Goal: Task Accomplishment & Management: Use online tool/utility

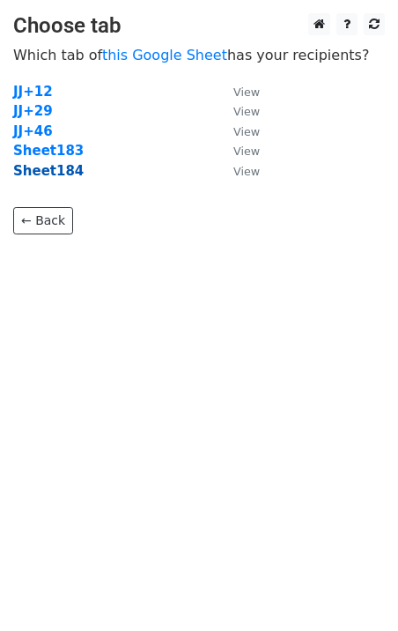
click at [57, 176] on strong "Sheet184" at bounding box center [48, 171] width 70 height 16
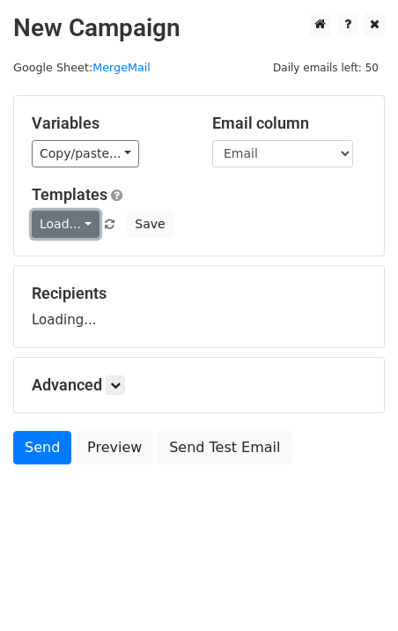
click at [63, 233] on link "Load..." at bounding box center [66, 224] width 68 height 27
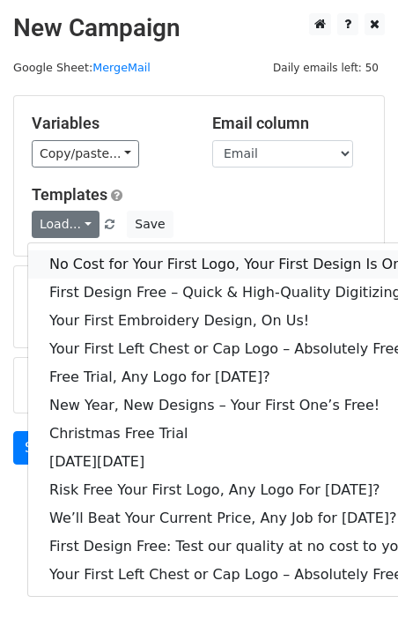
drag, startPoint x: 78, startPoint y: 256, endPoint x: 52, endPoint y: 264, distance: 27.6
click at [79, 256] on link "No Cost for Your First Logo, Your First Design Is On Us!" at bounding box center [239, 264] width 423 height 28
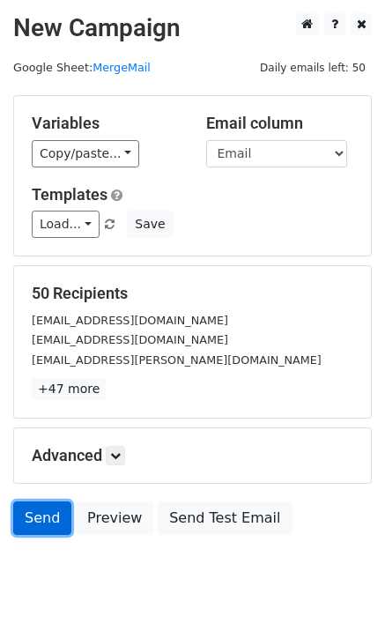
click at [44, 531] on link "Send" at bounding box center [42, 517] width 58 height 33
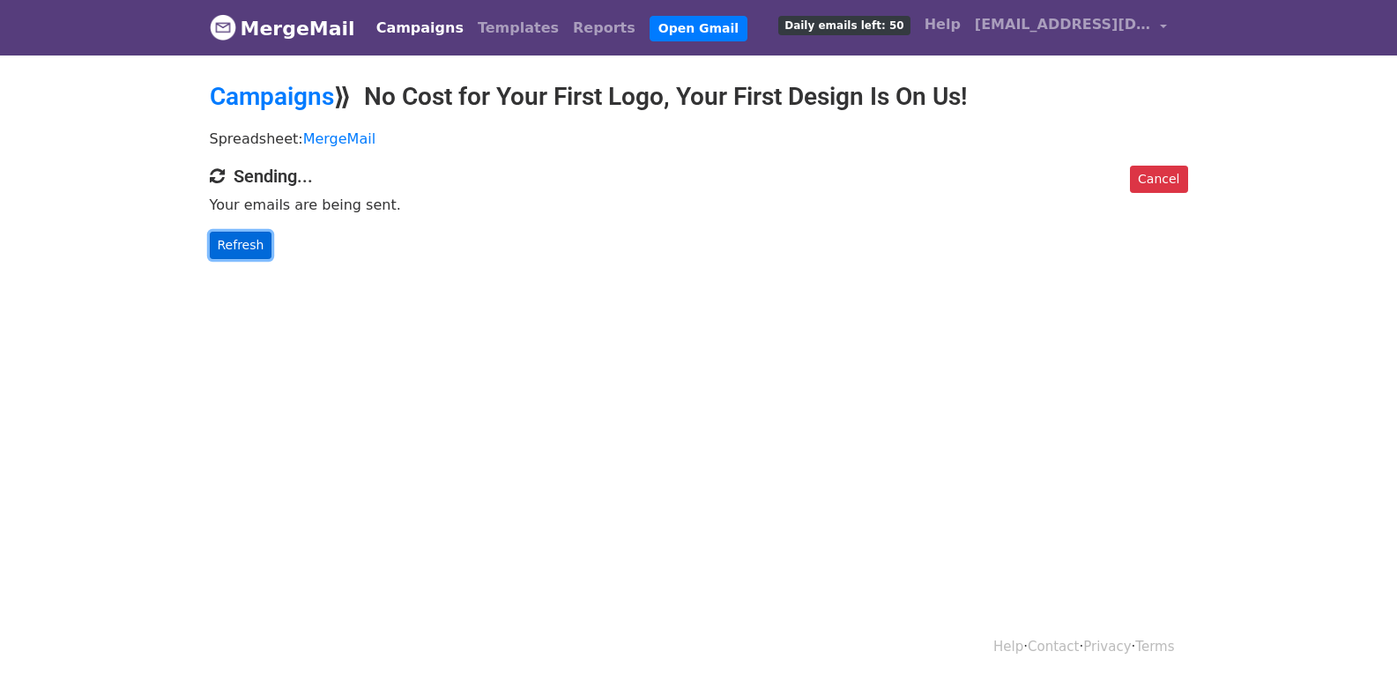
click at [235, 232] on link "Refresh" at bounding box center [241, 245] width 63 height 27
click at [1150, 411] on html "MergeMail Campaigns Templates Reports Open Gmail Daily emails left: 50 Help kp.…" at bounding box center [698, 340] width 1397 height 681
drag, startPoint x: 230, startPoint y: 257, endPoint x: 233, endPoint y: 248, distance: 9.2
click at [229, 256] on link "Refresh" at bounding box center [241, 245] width 63 height 27
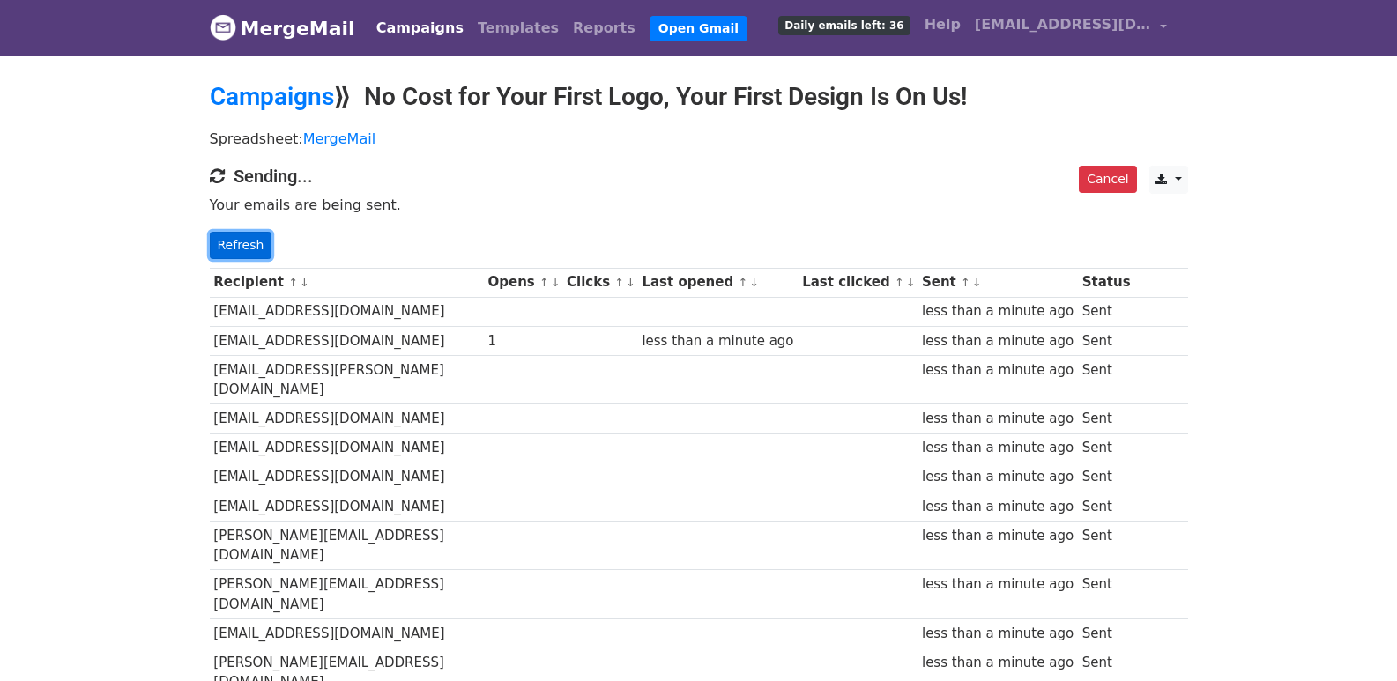
click at [265, 236] on link "Refresh" at bounding box center [241, 245] width 63 height 27
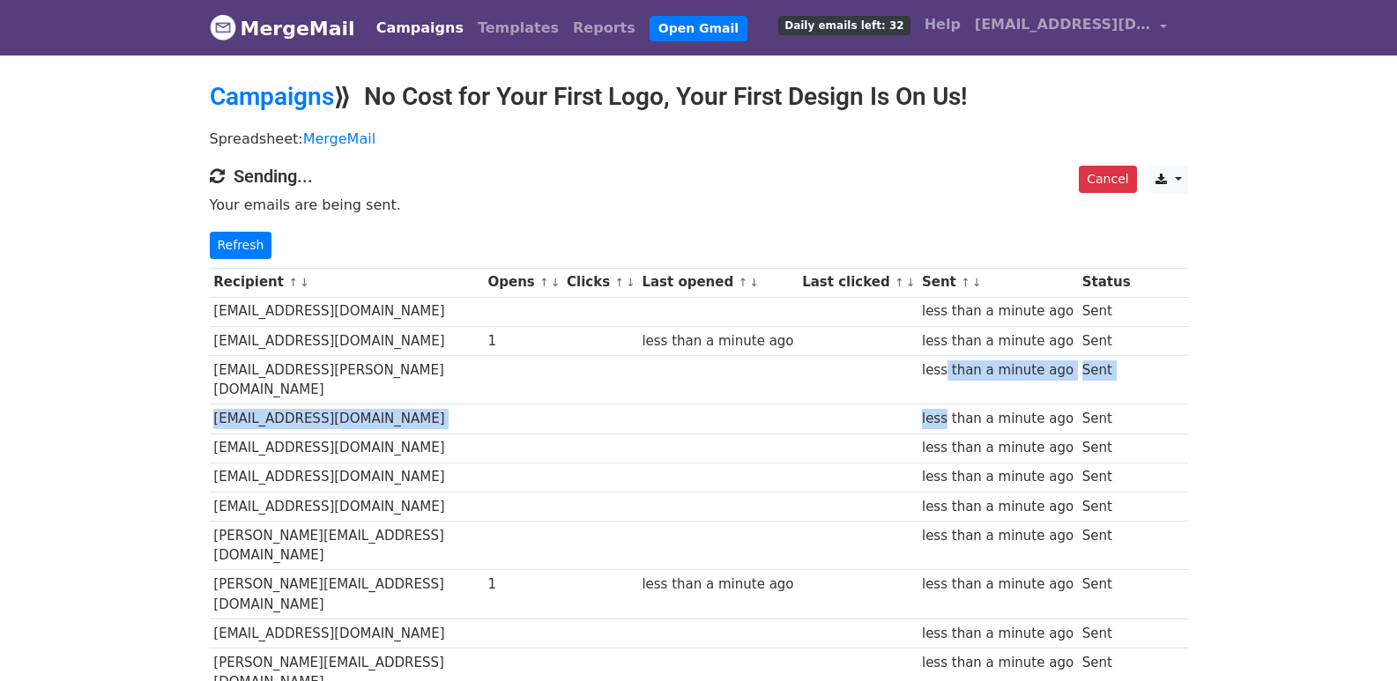
click at [233, 236] on link "Refresh" at bounding box center [241, 245] width 63 height 27
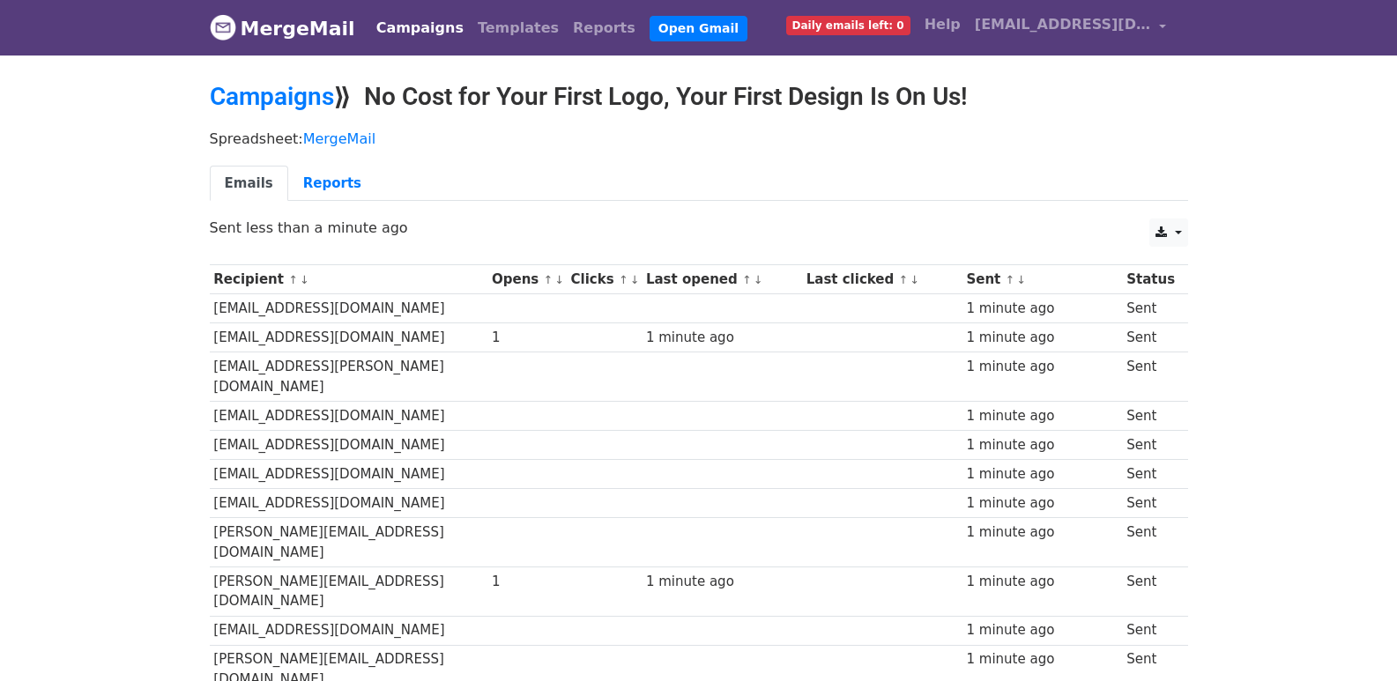
click at [878, 308] on td at bounding box center [882, 308] width 160 height 29
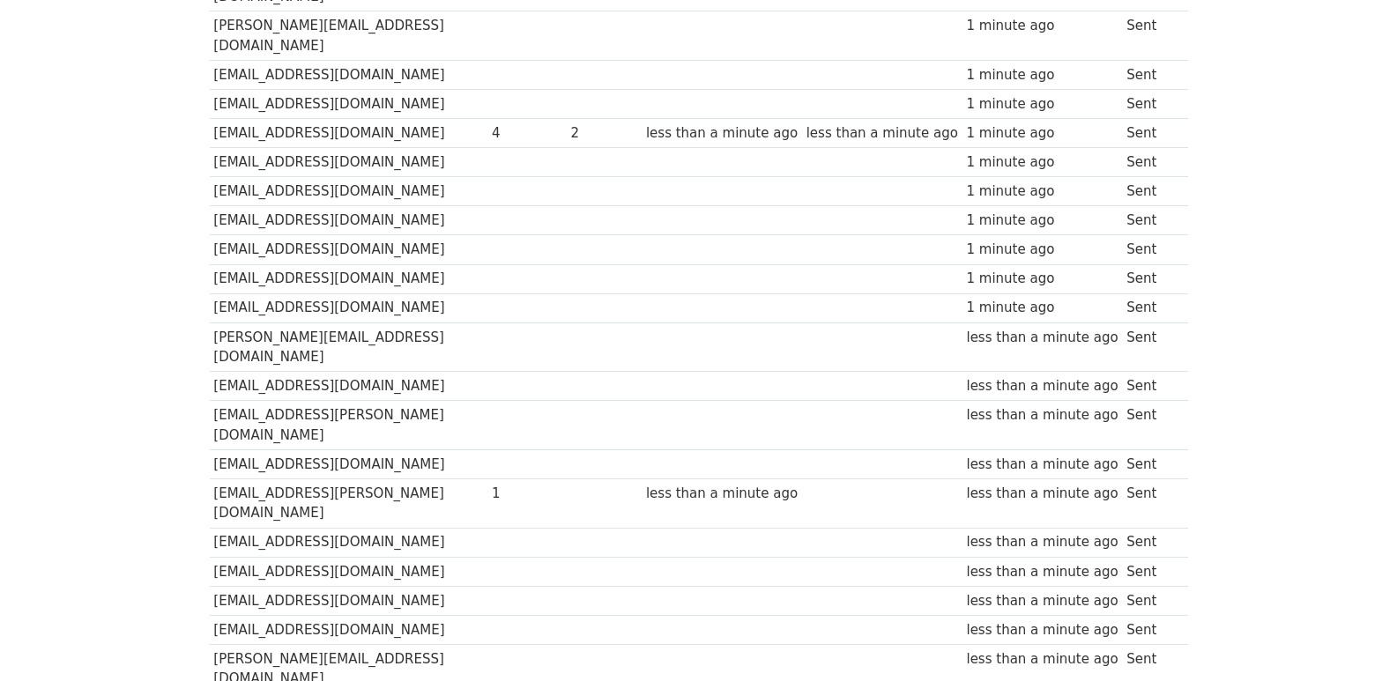
scroll to position [1226, 0]
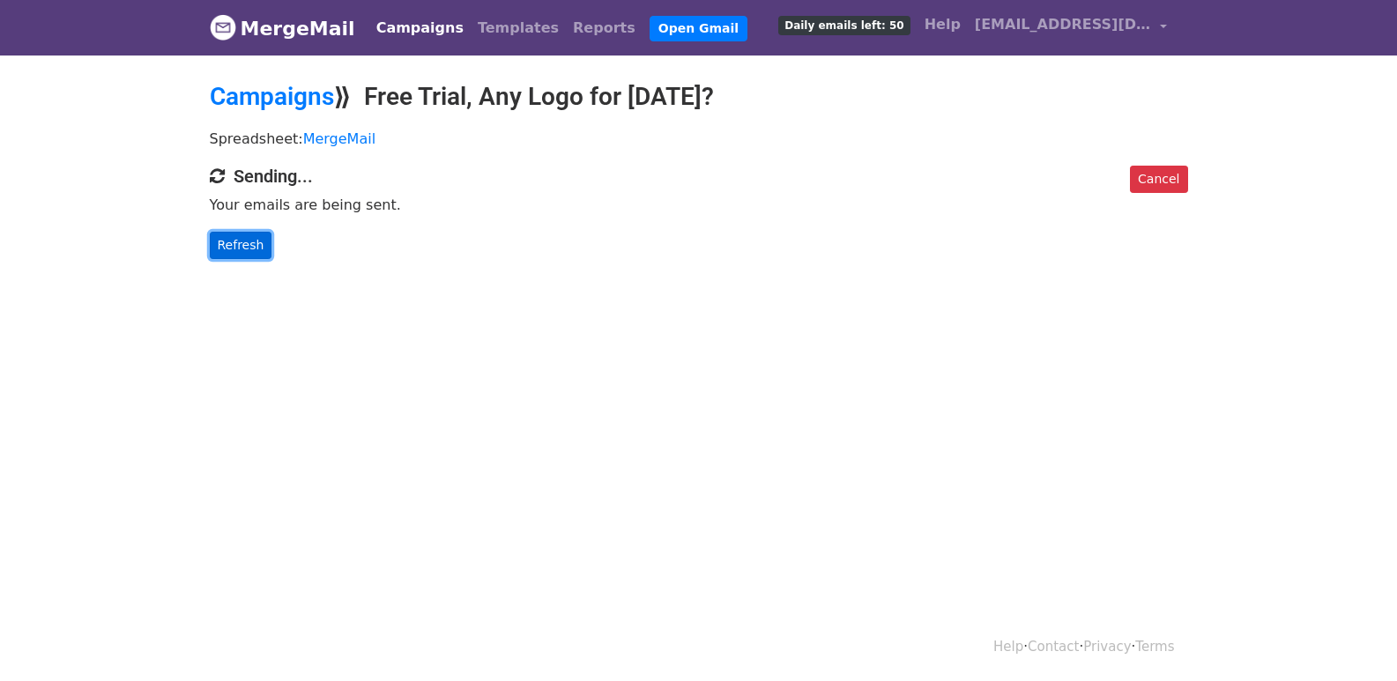
click at [226, 253] on link "Refresh" at bounding box center [241, 245] width 63 height 27
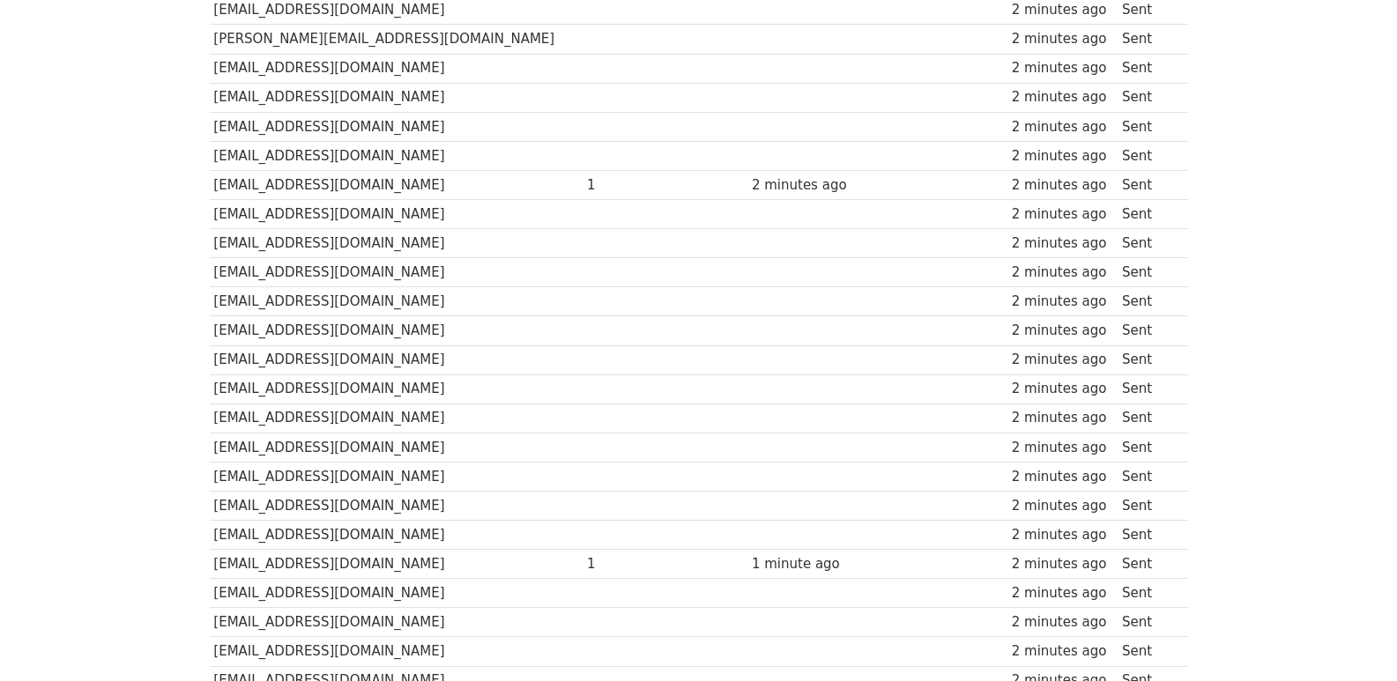
scroll to position [1226, 0]
